Goal: Find specific page/section: Find specific page/section

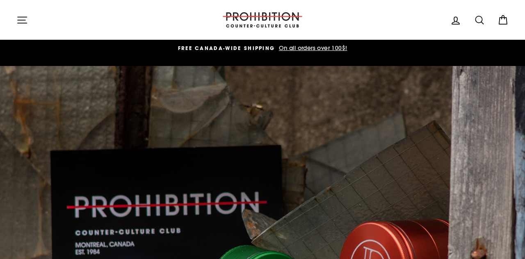
click at [21, 20] on icon "button" at bounding box center [22, 20] width 9 height 6
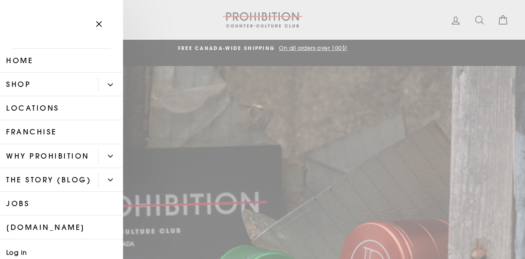
click at [103, 80] on button "Primary" at bounding box center [110, 85] width 25 height 14
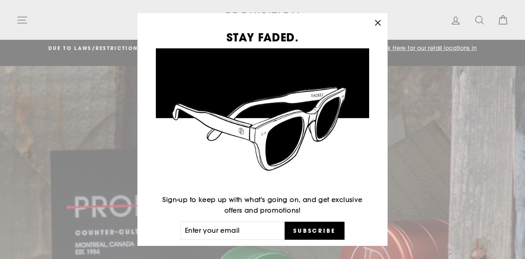
click at [14, 75] on div "STAY FADED. Sign-up to keep up with what's going on, and get exclusive offers a…" at bounding box center [262, 129] width 525 height 259
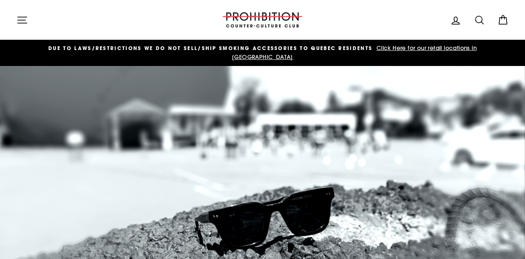
click at [2, 21] on div "Site navigation PROHIBITION COUNTER-CULTURE CLUB Log in Search Cart" at bounding box center [262, 19] width 525 height 23
click at [11, 23] on button "Site navigation" at bounding box center [21, 20] width 21 height 18
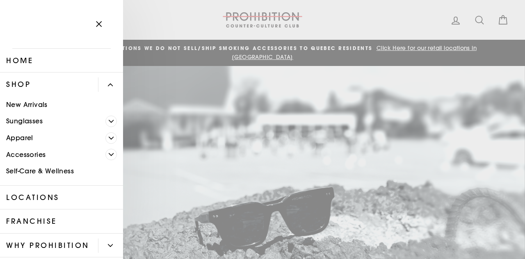
click at [111, 154] on icon "Primary" at bounding box center [111, 154] width 5 height 5
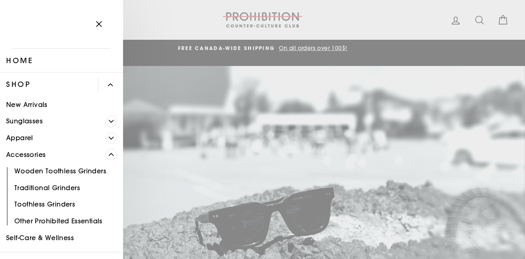
click at [72, 218] on link "Other Prohibited Essentials" at bounding box center [61, 221] width 123 height 17
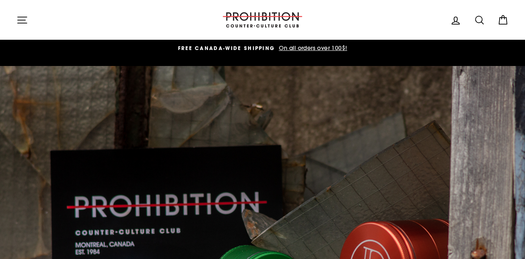
click at [28, 25] on button "Site navigation" at bounding box center [21, 20] width 21 height 18
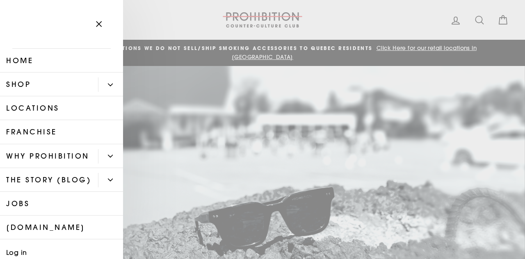
click at [103, 89] on button "Primary" at bounding box center [110, 85] width 25 height 14
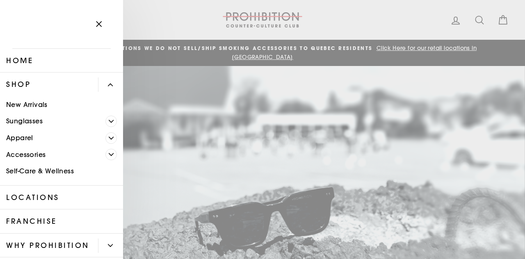
click at [112, 153] on icon "Primary" at bounding box center [111, 154] width 5 height 5
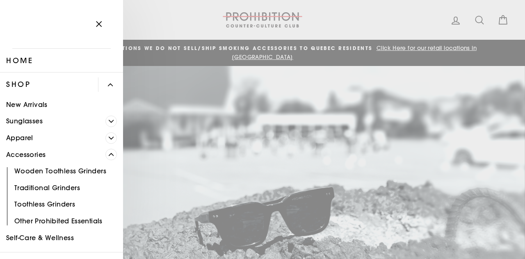
click at [46, 223] on link "Other Prohibited Essentials" at bounding box center [61, 221] width 123 height 17
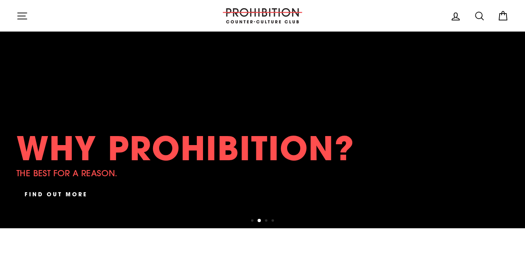
scroll to position [136, 0]
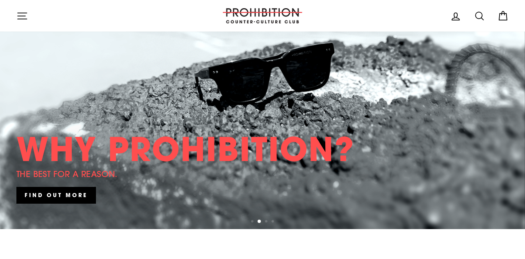
click at [26, 16] on icon "button" at bounding box center [21, 15] width 11 height 11
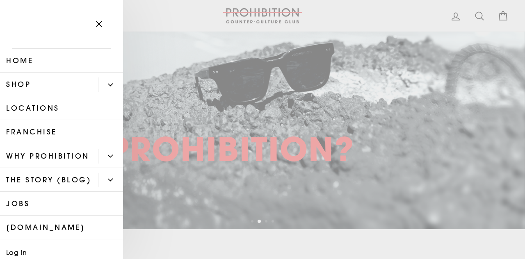
click at [104, 81] on button "Primary" at bounding box center [110, 85] width 25 height 14
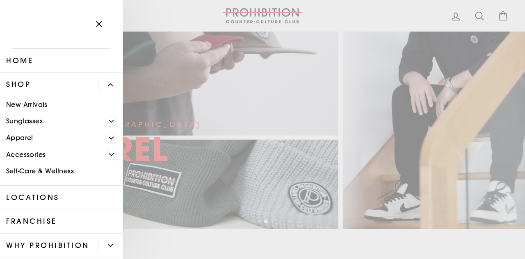
click at [115, 152] on span "Primary" at bounding box center [111, 154] width 11 height 11
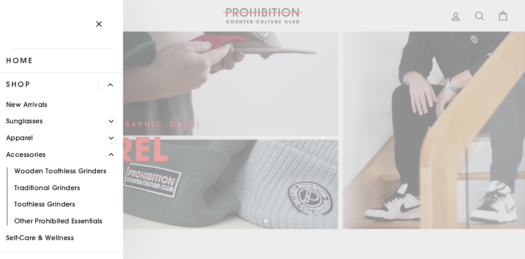
click at [86, 223] on link "Other Prohibited Essentials" at bounding box center [61, 221] width 123 height 17
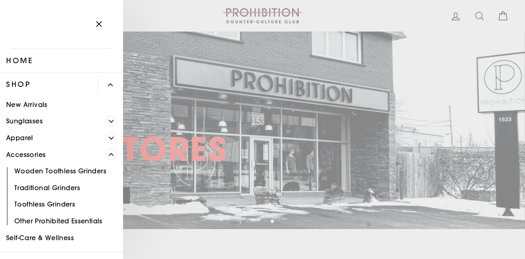
click at [94, 29] on icon "button" at bounding box center [98, 23] width 11 height 11
